Goal: Task Accomplishment & Management: Complete application form

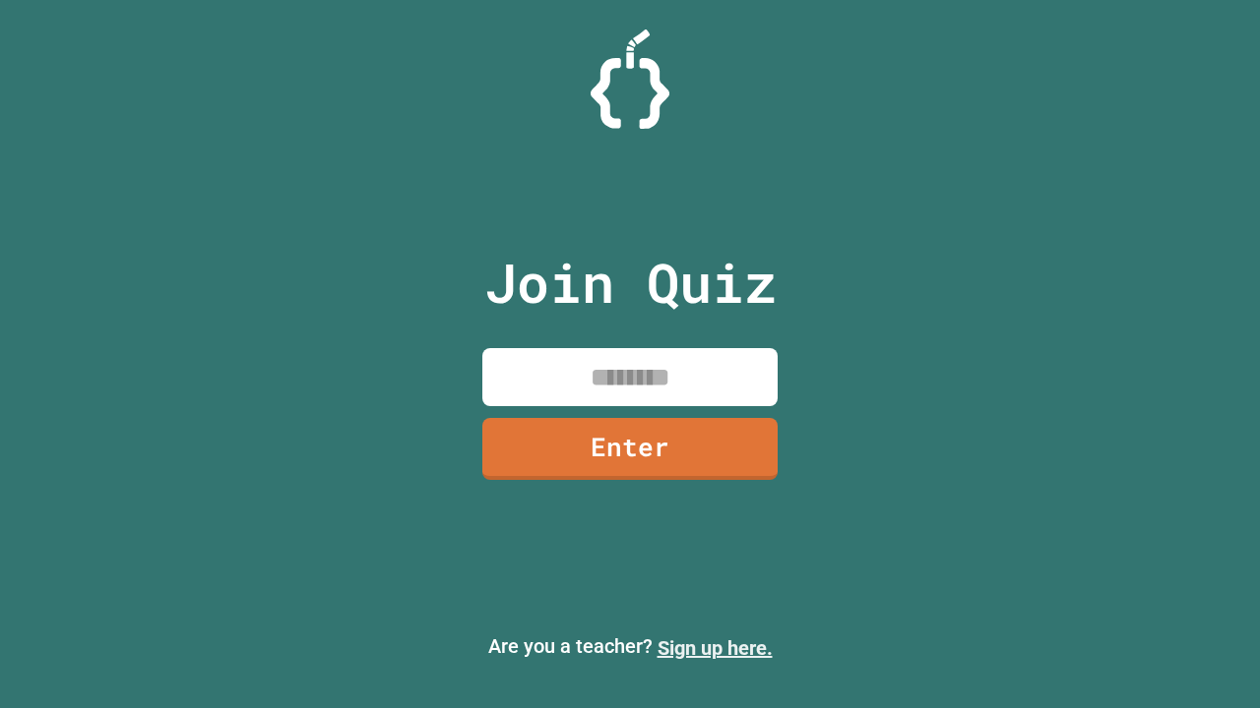
click at [714, 648] on link "Sign up here." at bounding box center [714, 649] width 115 height 24
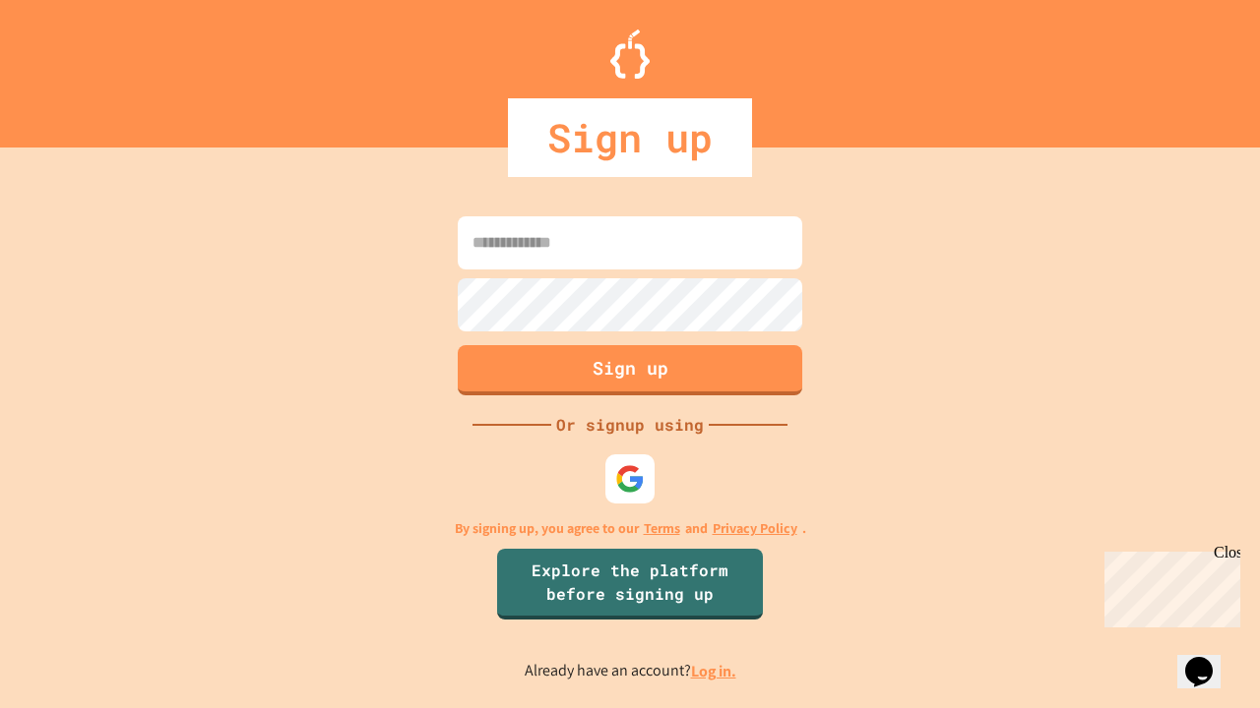
click at [714, 671] on link "Log in." at bounding box center [713, 671] width 45 height 21
